Goal: Find specific page/section

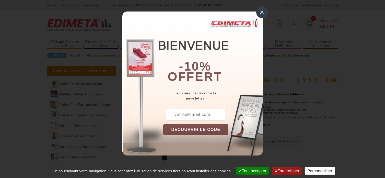
click at [263, 12] on div "×" at bounding box center [262, 12] width 12 height 12
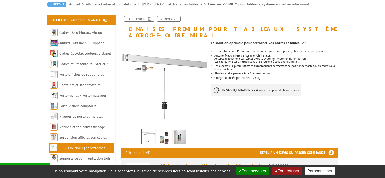
scroll to position [77, 0]
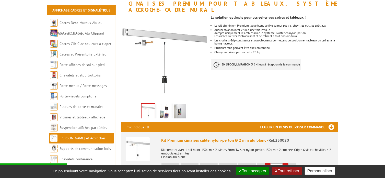
click at [150, 107] on img at bounding box center [148, 112] width 13 height 16
click at [165, 108] on img at bounding box center [164, 112] width 12 height 16
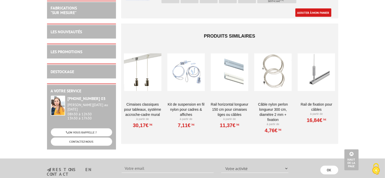
scroll to position [486, 0]
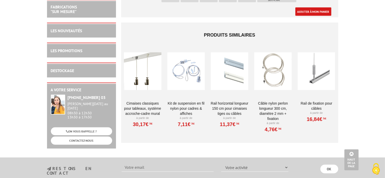
click at [192, 73] on div at bounding box center [186, 71] width 38 height 51
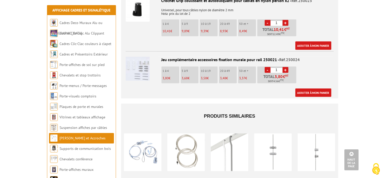
scroll to position [325, 0]
